Goal: Task Accomplishment & Management: Manage account settings

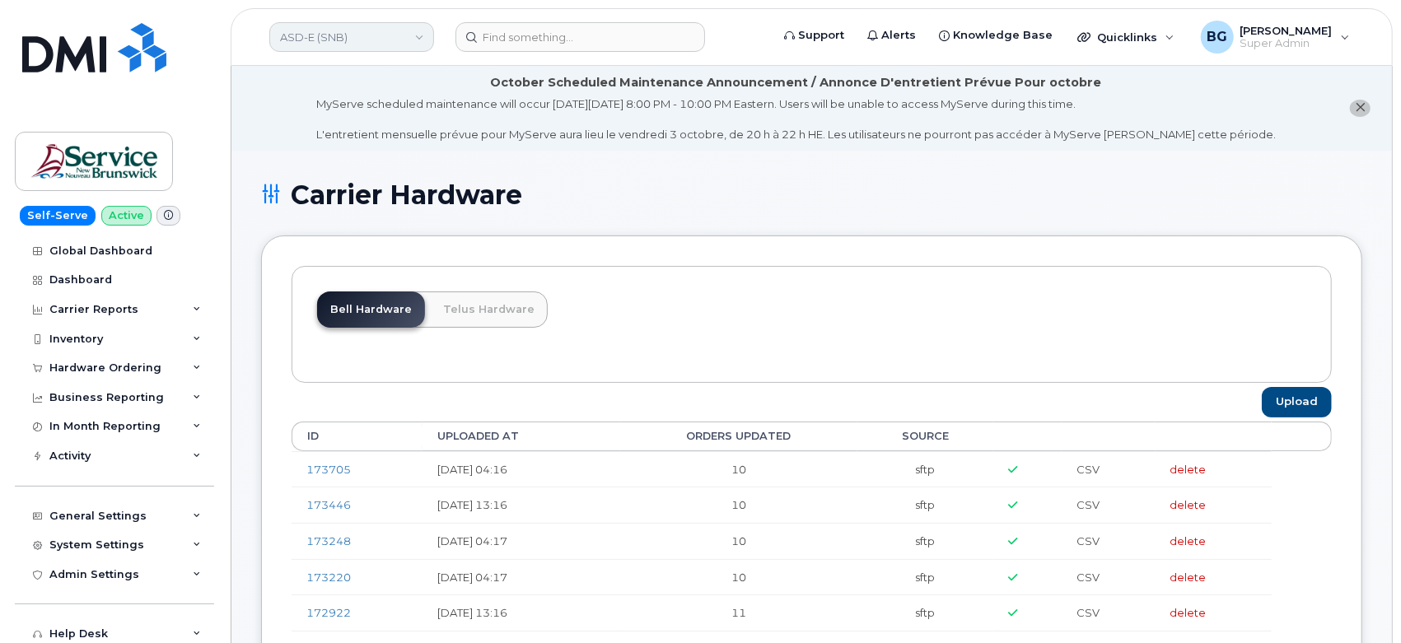
click at [329, 39] on link "ASD-E (SNB)" at bounding box center [351, 37] width 165 height 30
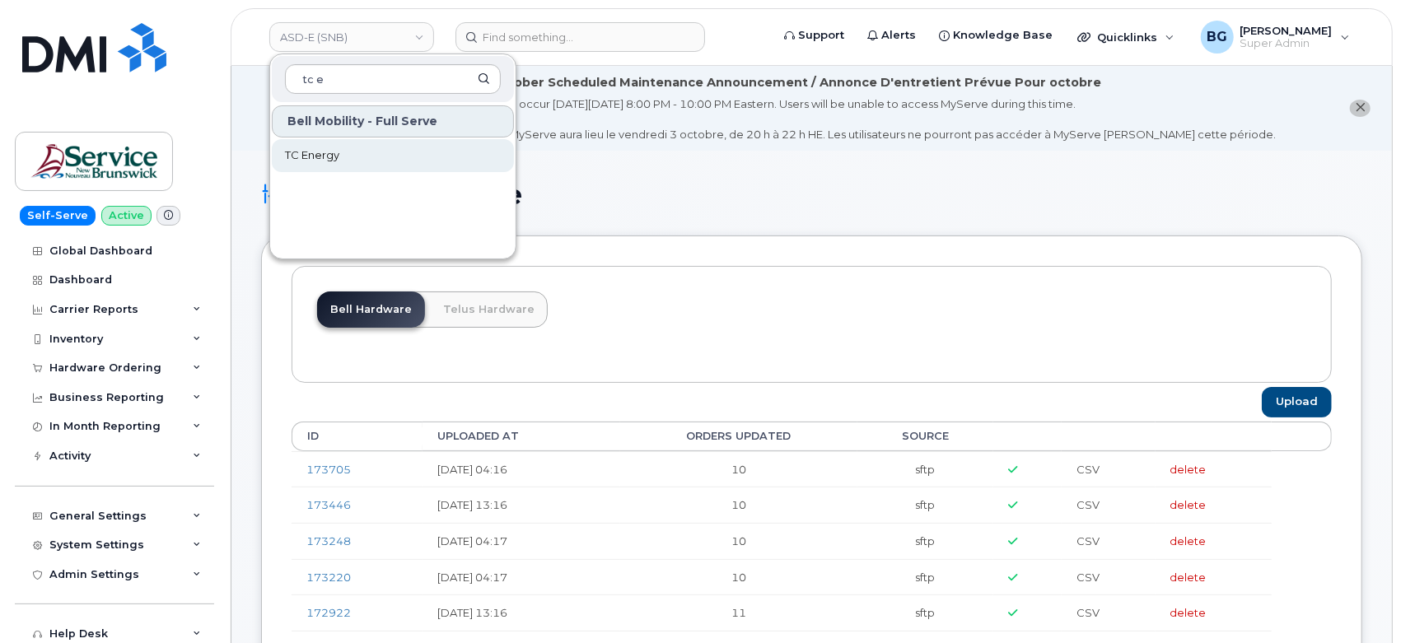
type input "tc e"
click at [323, 147] on span "TC Energy" at bounding box center [312, 155] width 54 height 16
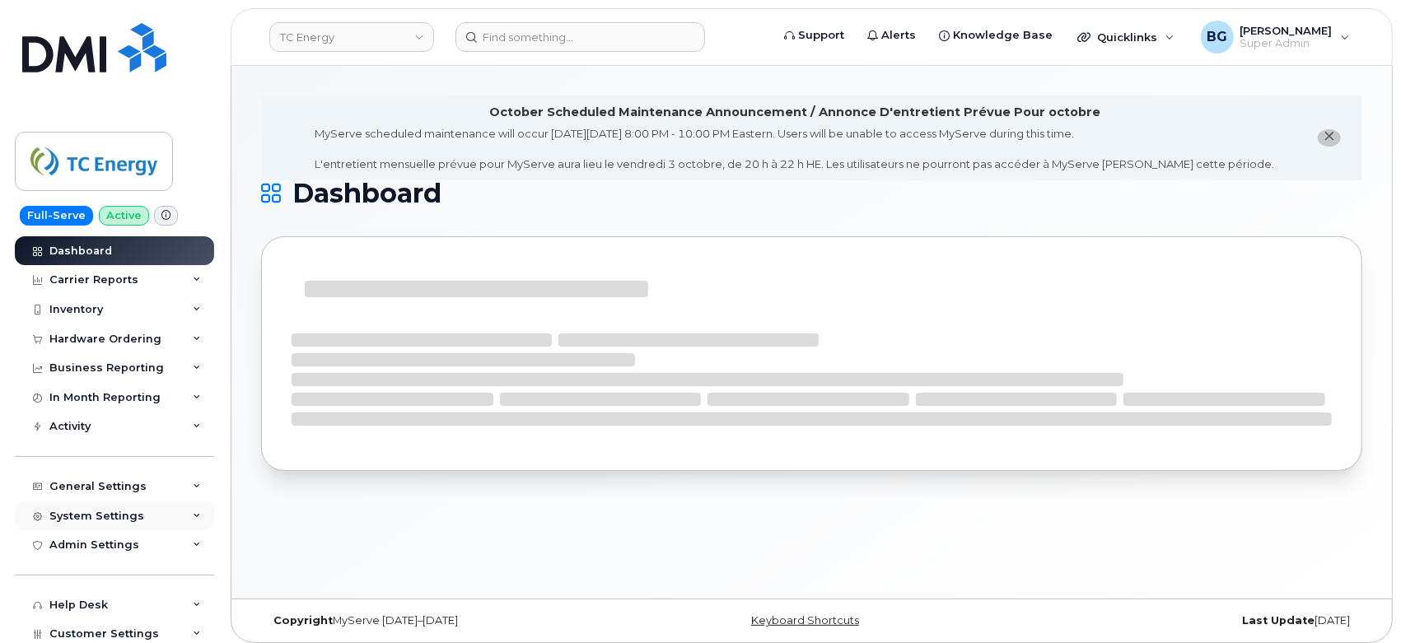
click at [100, 519] on div "System Settings" at bounding box center [96, 516] width 95 height 13
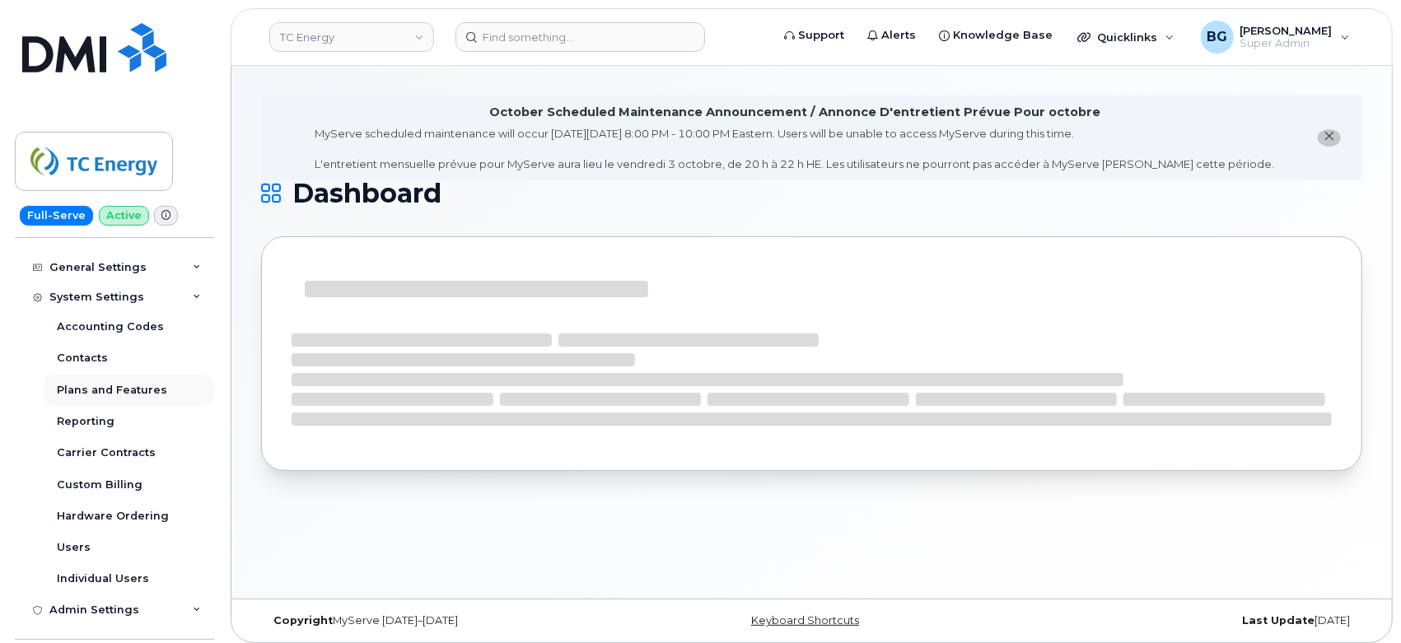
scroll to position [223, 0]
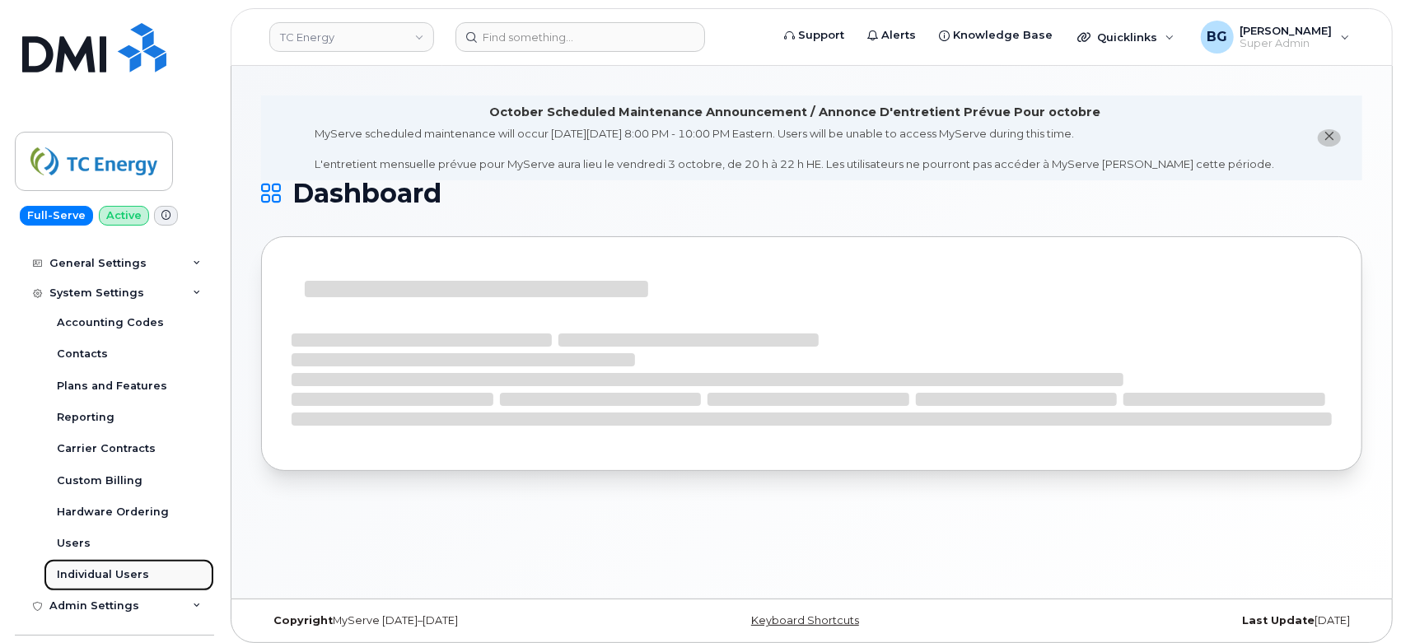
click at [100, 578] on div "Individual Users" at bounding box center [103, 574] width 92 height 15
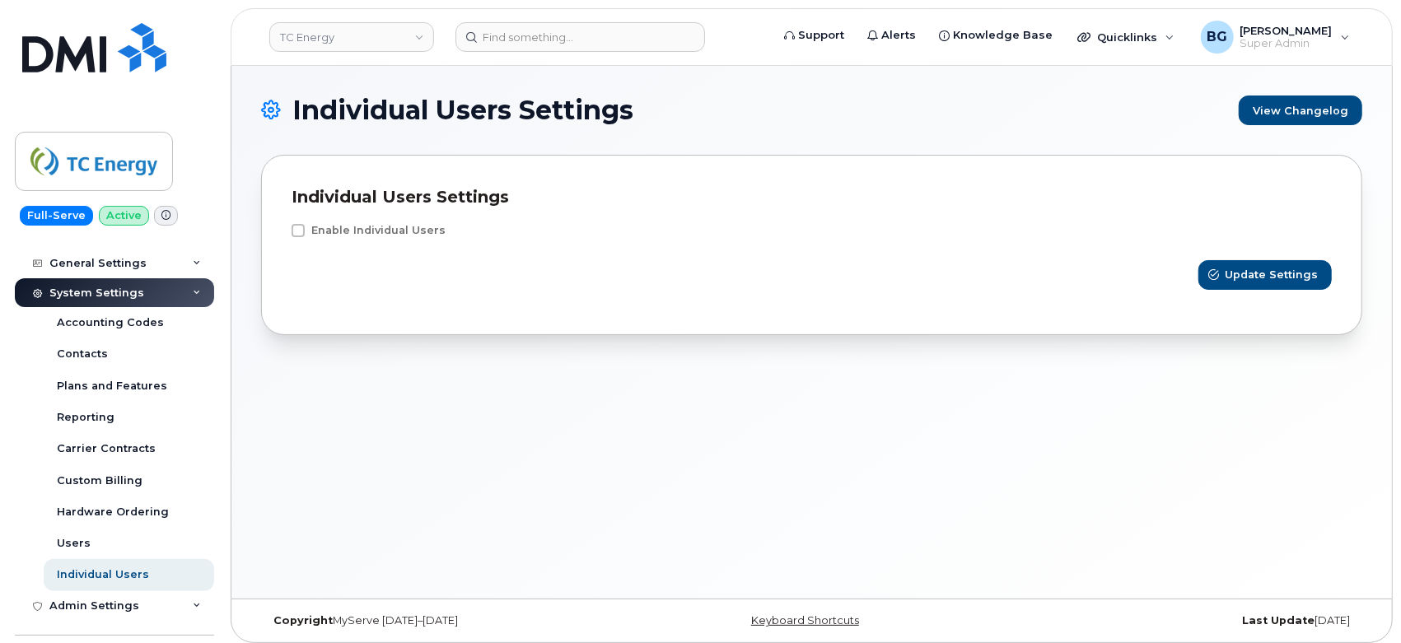
click at [303, 238] on div "Enable Individual Users" at bounding box center [811, 234] width 1040 height 21
click at [299, 232] on span at bounding box center [297, 230] width 13 height 13
click at [280, 232] on input "Enable Individual Users" at bounding box center [276, 228] width 8 height 8
checkbox input "true"
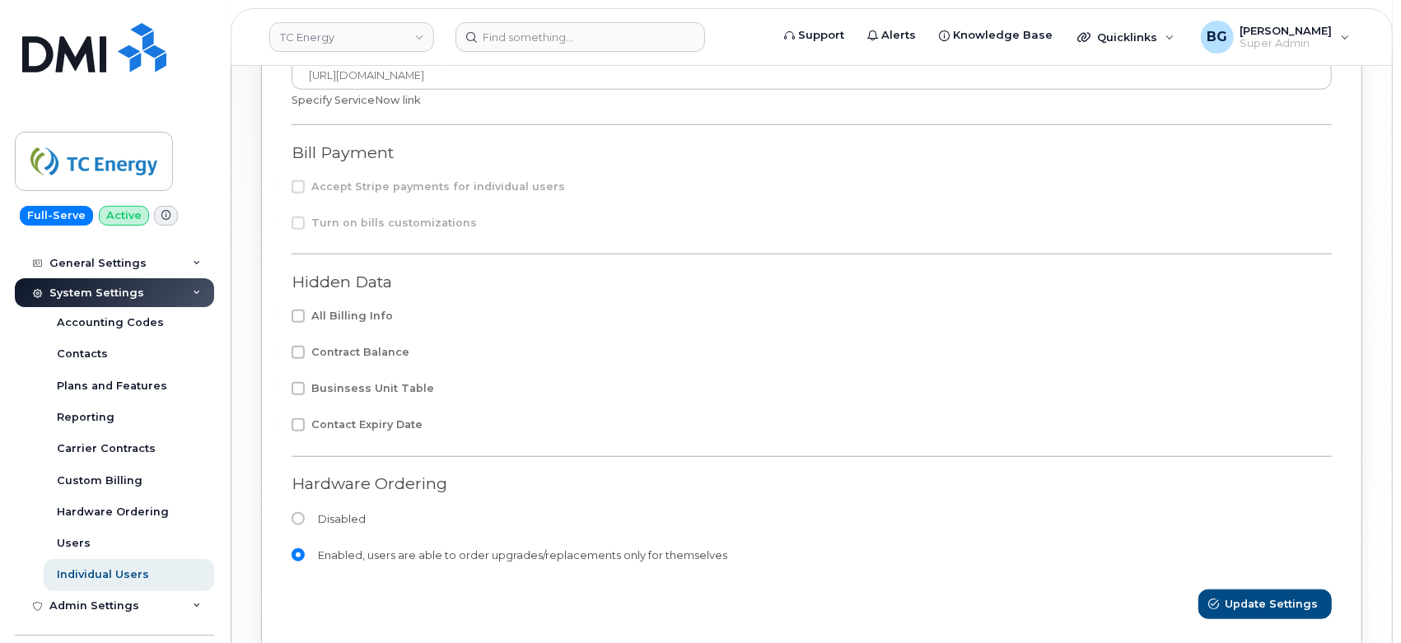
scroll to position [813, 0]
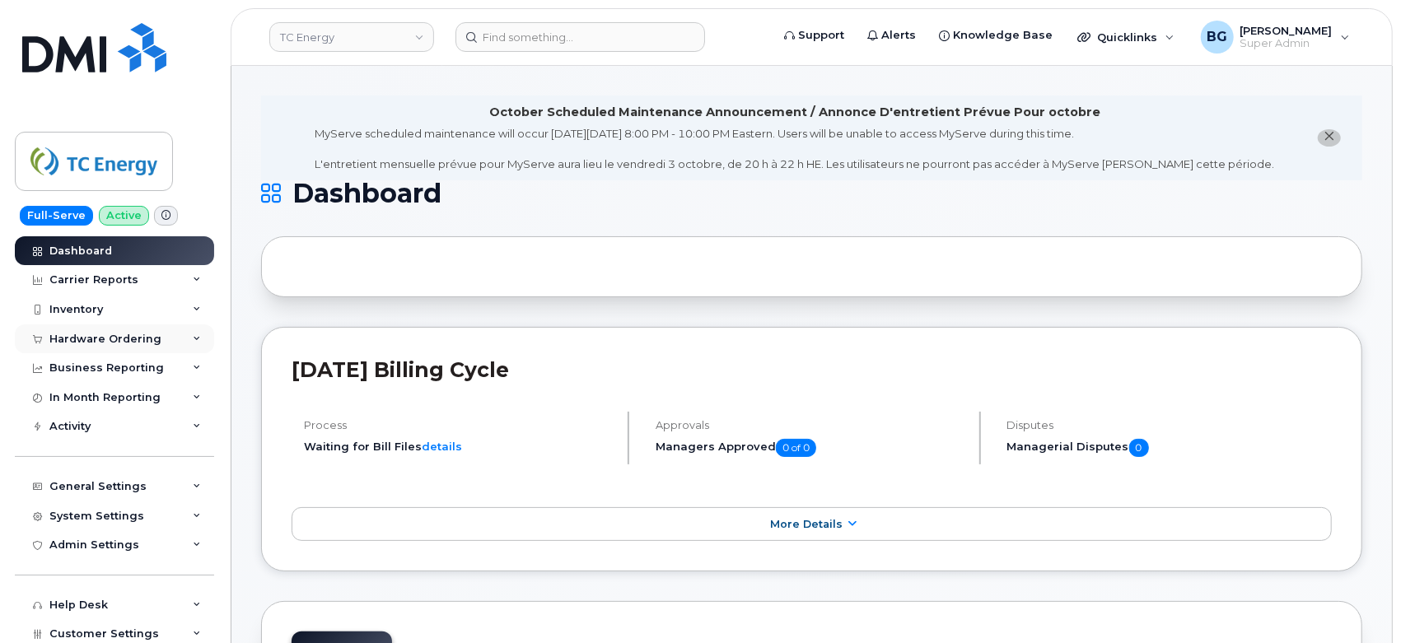
click at [128, 341] on div "Hardware Ordering" at bounding box center [105, 339] width 112 height 13
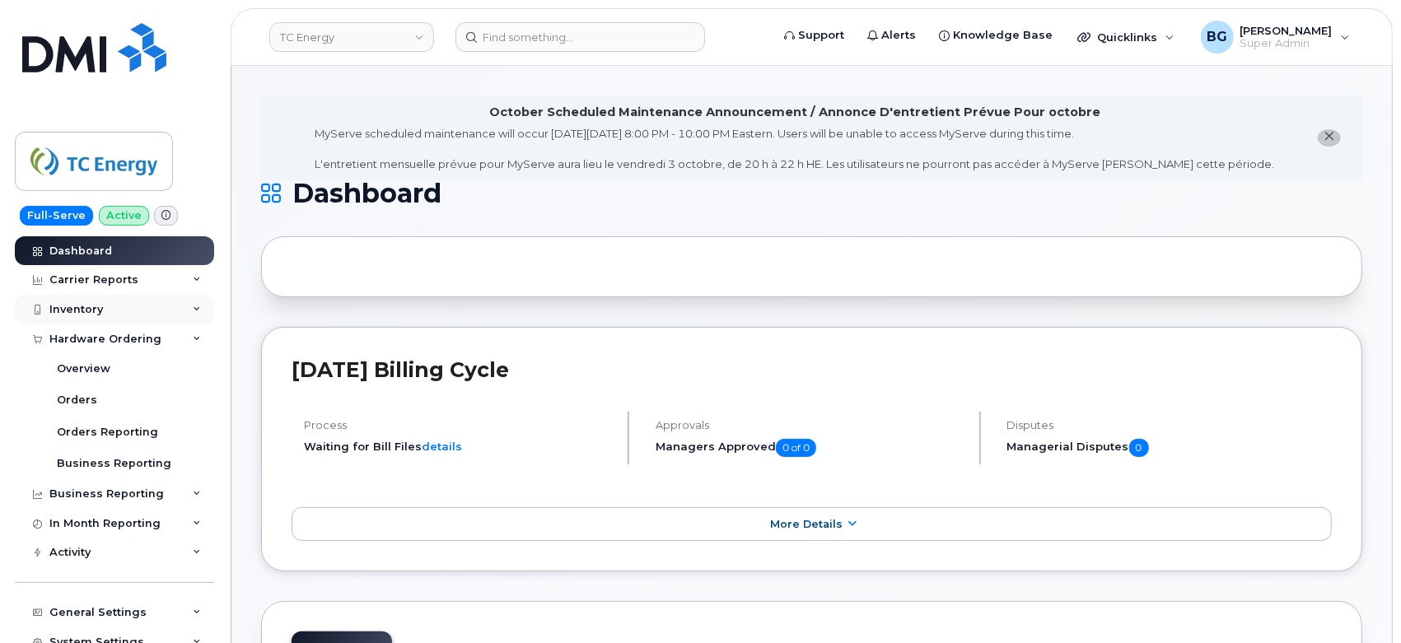
click at [79, 305] on div "Inventory" at bounding box center [76, 309] width 54 height 13
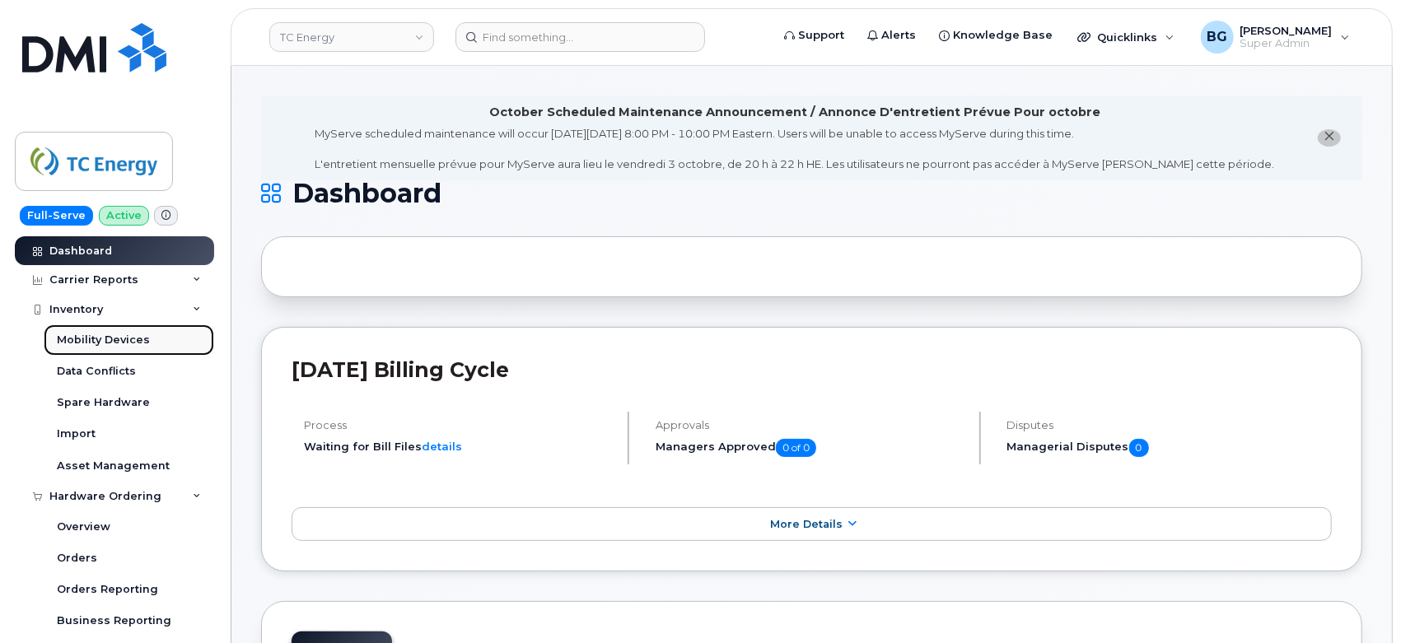
click at [96, 335] on div "Mobility Devices" at bounding box center [103, 340] width 93 height 15
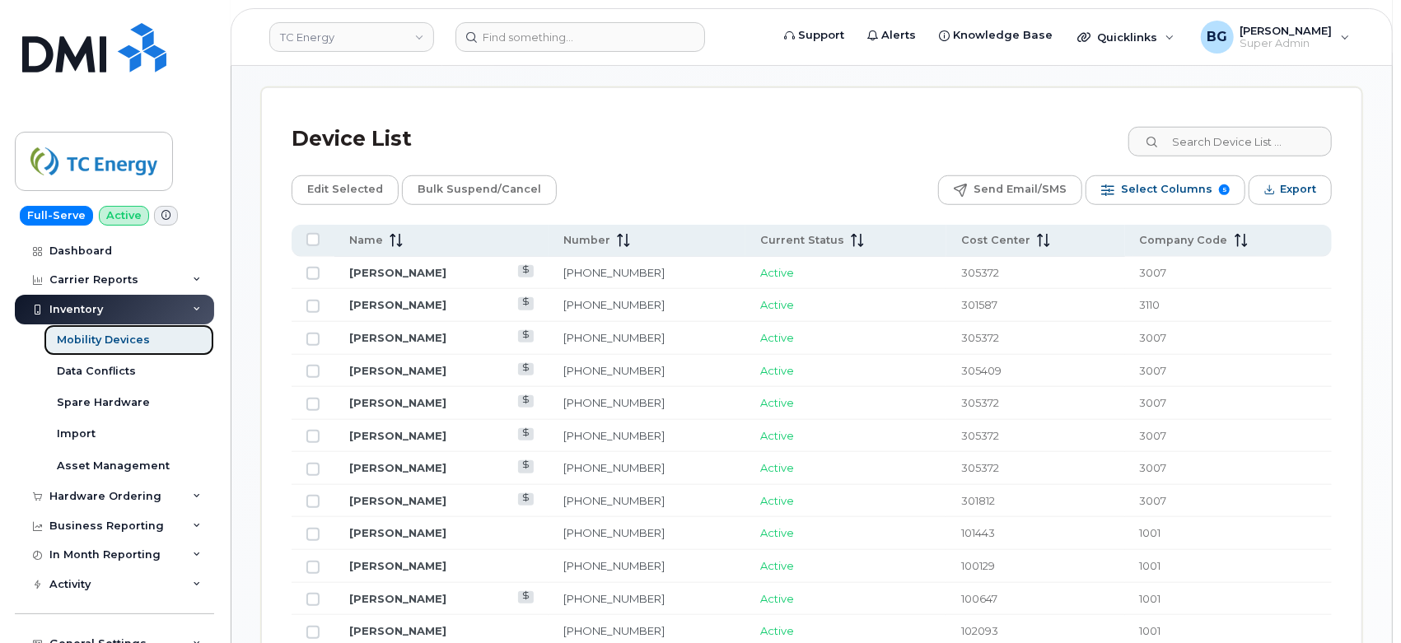
scroll to position [783, 0]
click at [1156, 176] on span "Select Columns" at bounding box center [1166, 188] width 91 height 25
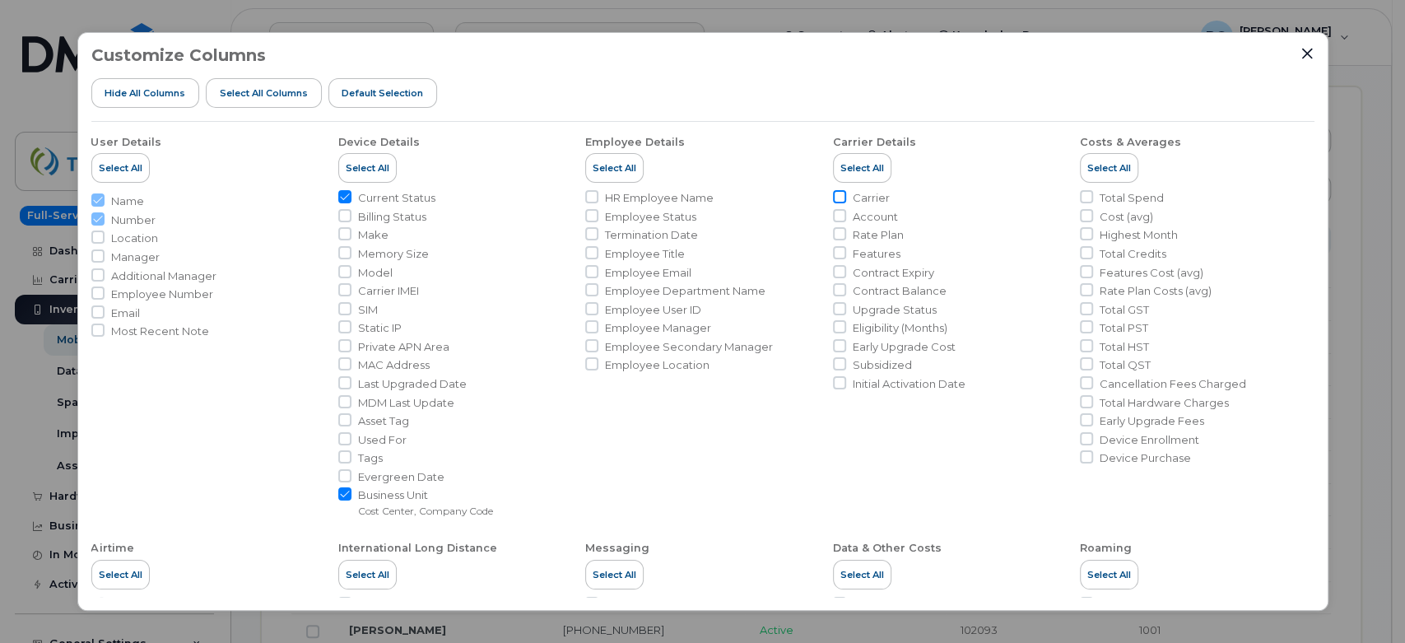
click at [837, 199] on input "Carrier" at bounding box center [839, 196] width 13 height 13
checkbox input "true"
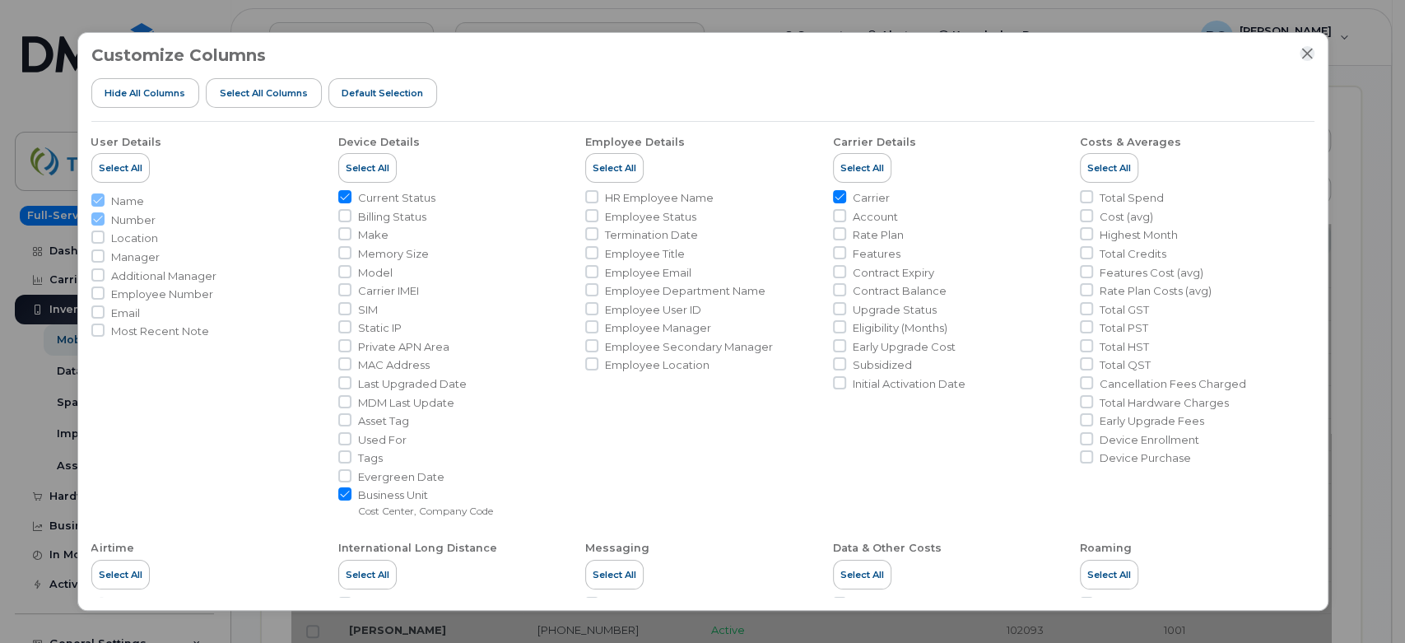
click at [1305, 54] on icon "Close" at bounding box center [1307, 54] width 11 height 11
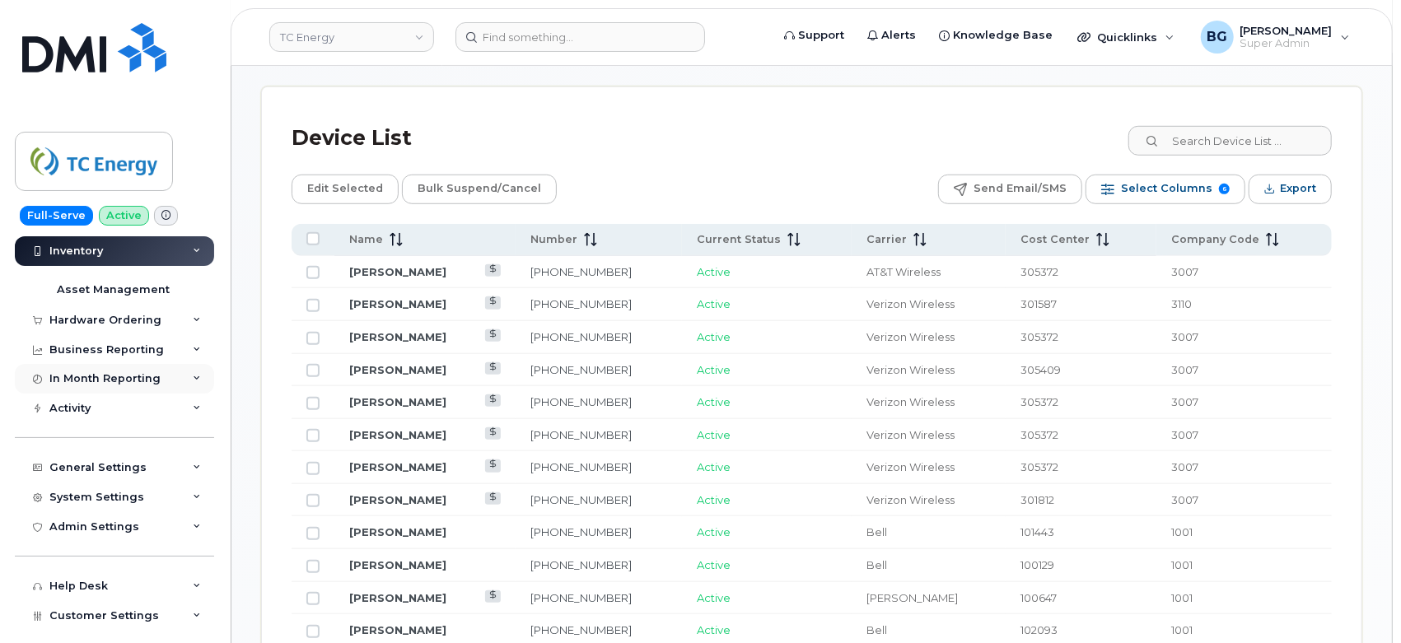
scroll to position [178, 0]
click at [92, 490] on div "System Settings" at bounding box center [96, 495] width 95 height 13
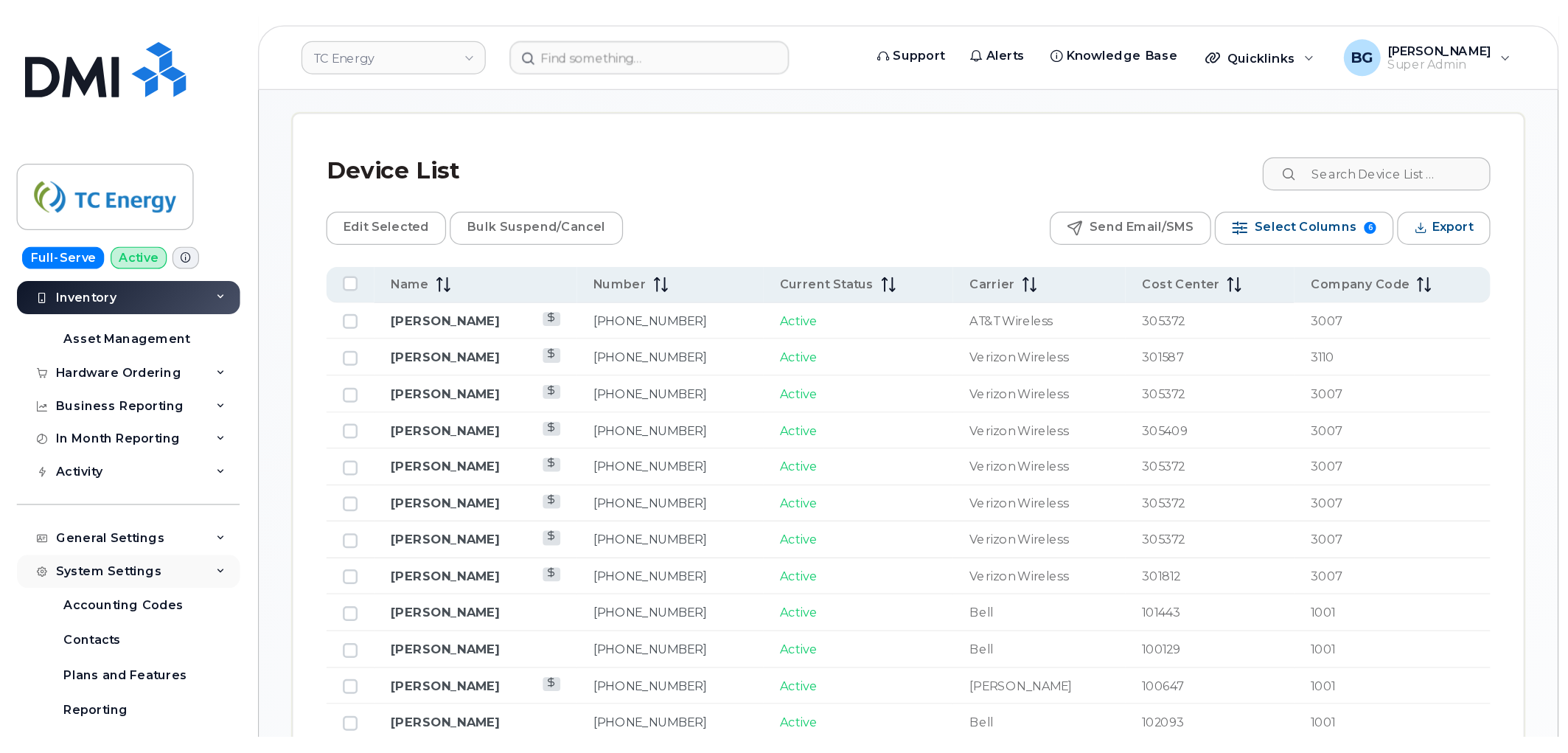
scroll to position [158, 0]
